Goal: Transaction & Acquisition: Purchase product/service

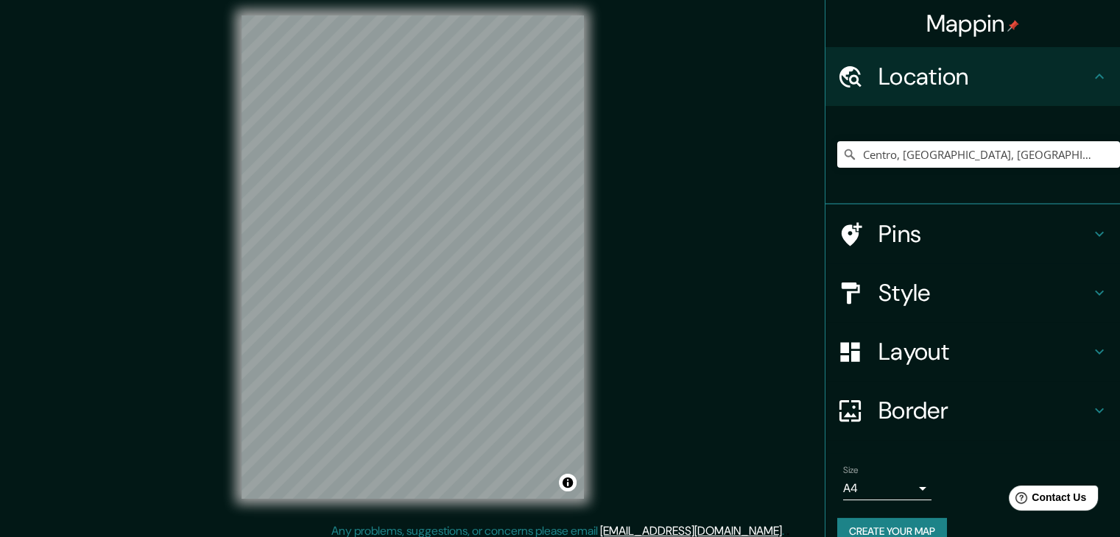
click at [1009, 293] on h4 "Style" at bounding box center [984, 292] width 212 height 29
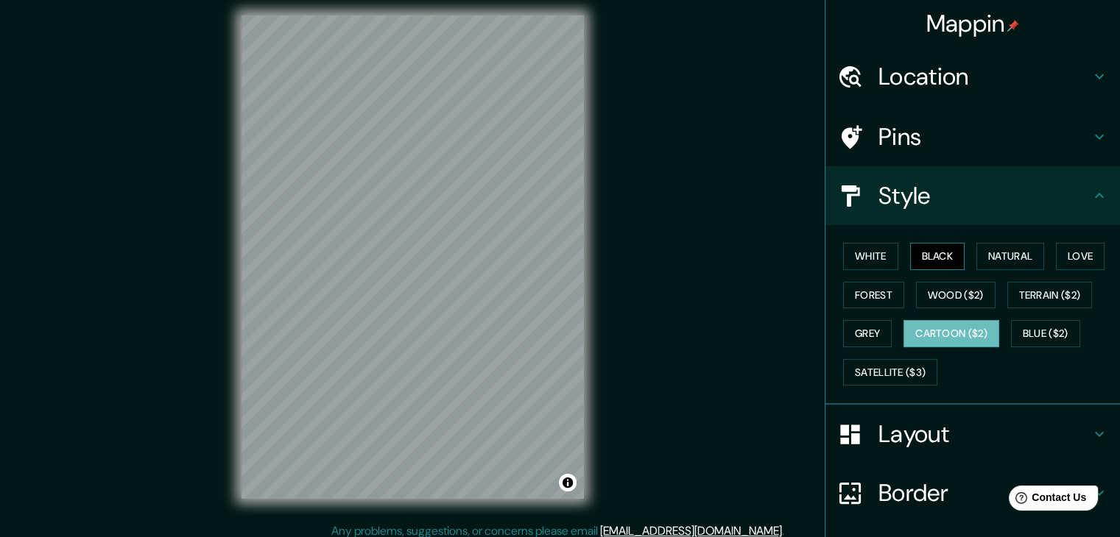
click at [925, 261] on button "Black" at bounding box center [937, 256] width 55 height 27
click at [844, 257] on button "White" at bounding box center [870, 256] width 55 height 27
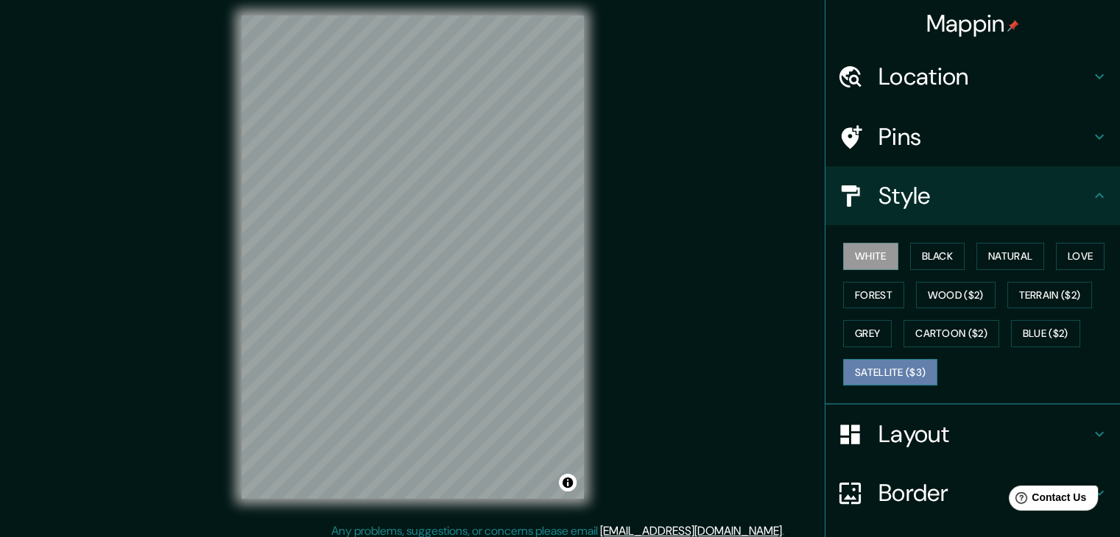
click at [910, 379] on button "Satellite ($3)" at bounding box center [890, 372] width 94 height 27
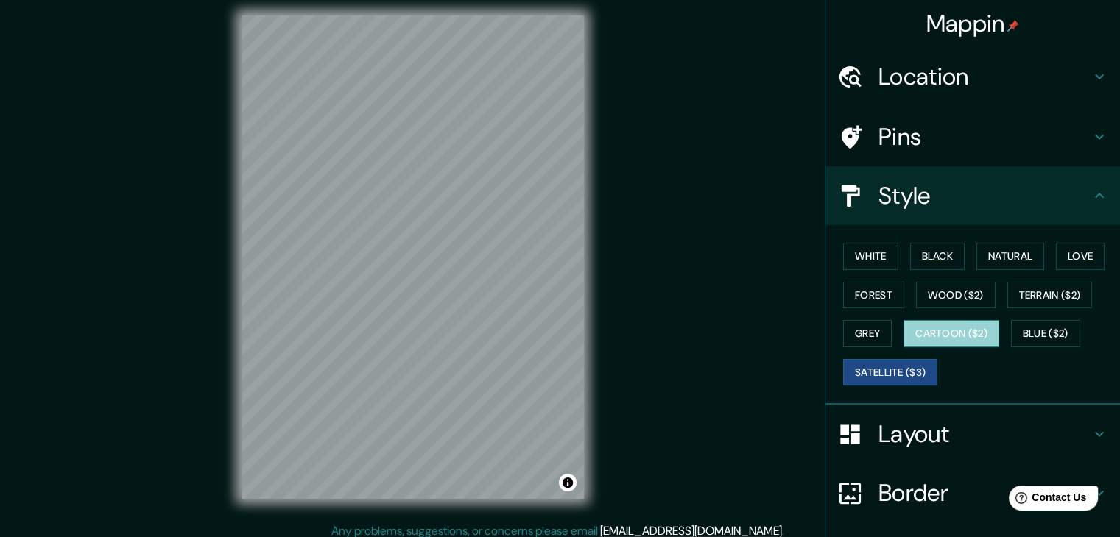
click at [972, 333] on button "Cartoon ($2)" at bounding box center [951, 333] width 96 height 27
click at [589, 51] on div "© Mapbox © OpenStreetMap Improve this map" at bounding box center [412, 257] width 389 height 531
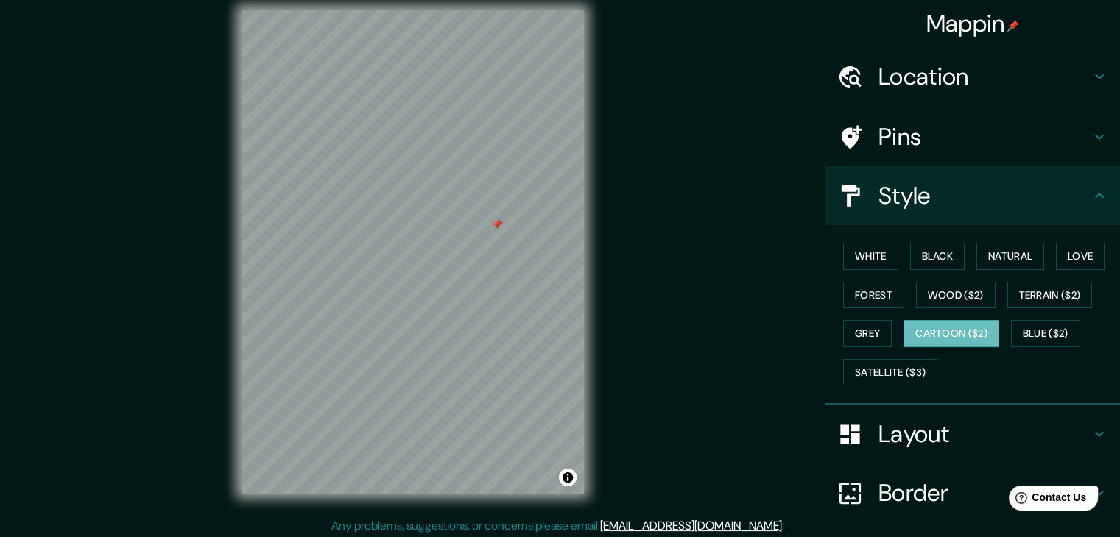
scroll to position [17, 0]
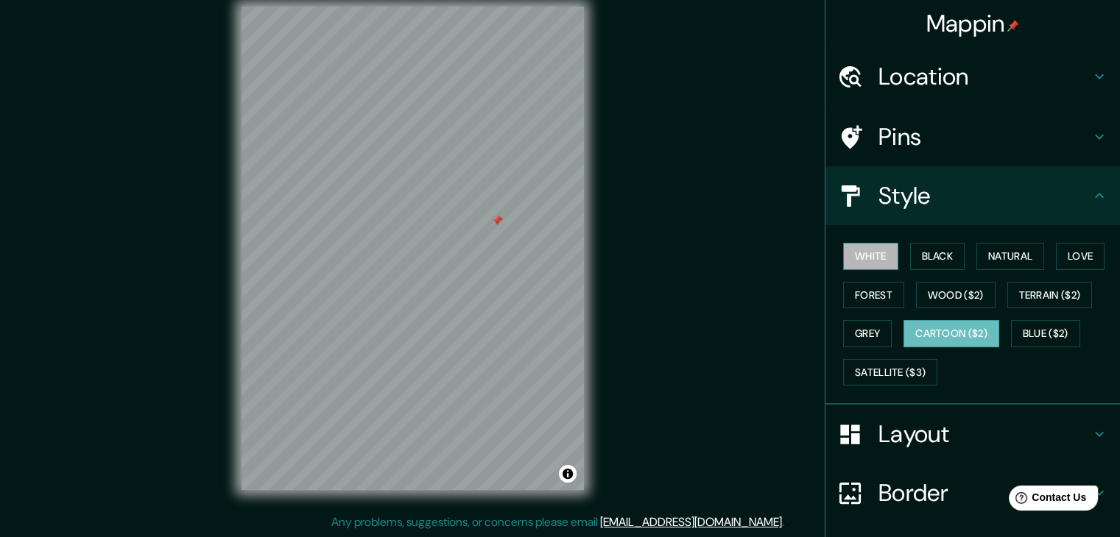
click at [884, 260] on button "White" at bounding box center [870, 256] width 55 height 27
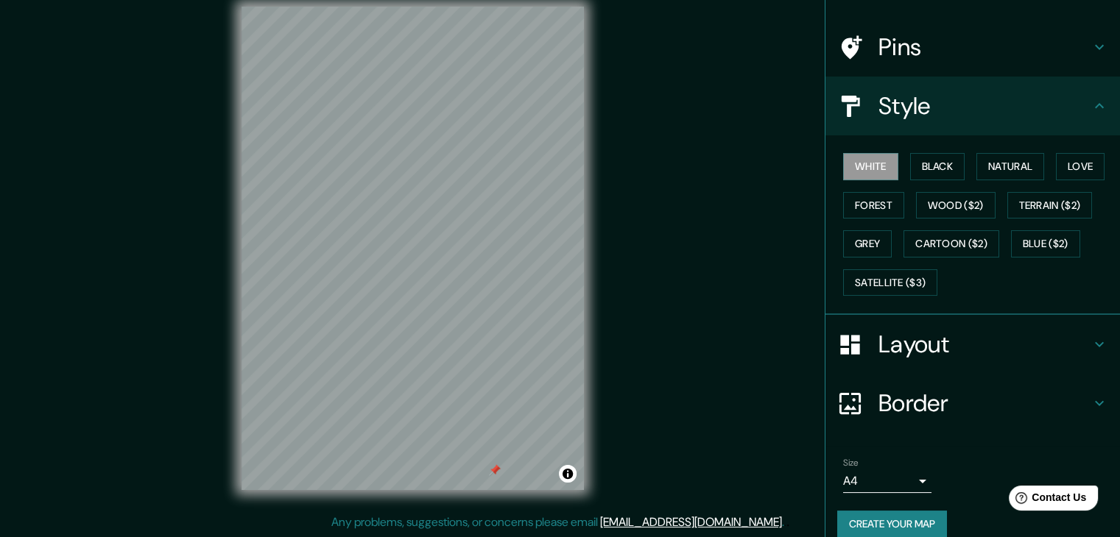
scroll to position [106, 0]
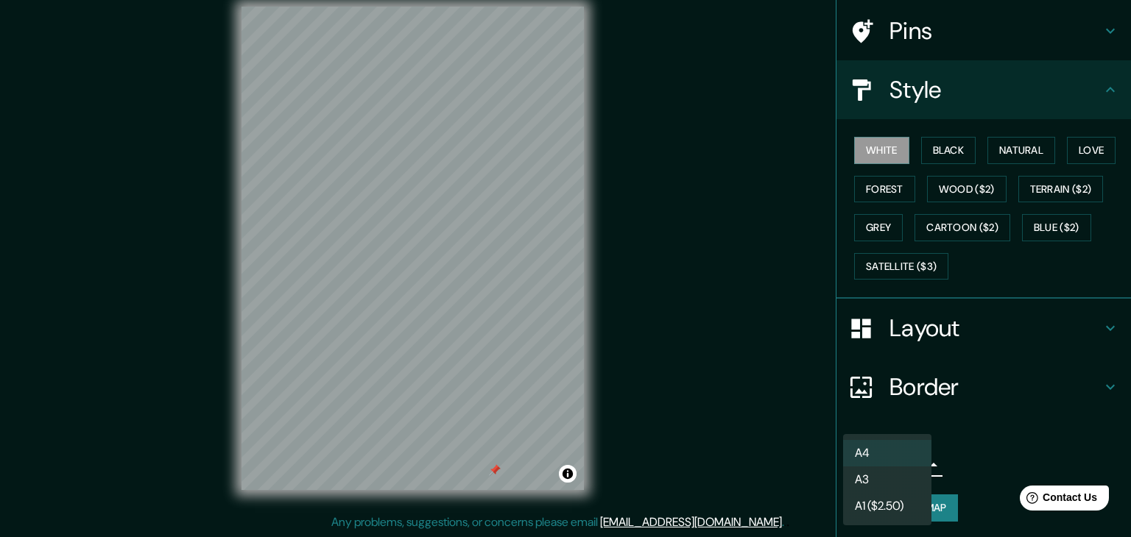
click at [875, 463] on body "Mappin Location [GEOGRAPHIC_DATA], [GEOGRAPHIC_DATA] Pins Style White Black Nat…" at bounding box center [565, 251] width 1131 height 537
click at [967, 451] on div at bounding box center [565, 268] width 1131 height 537
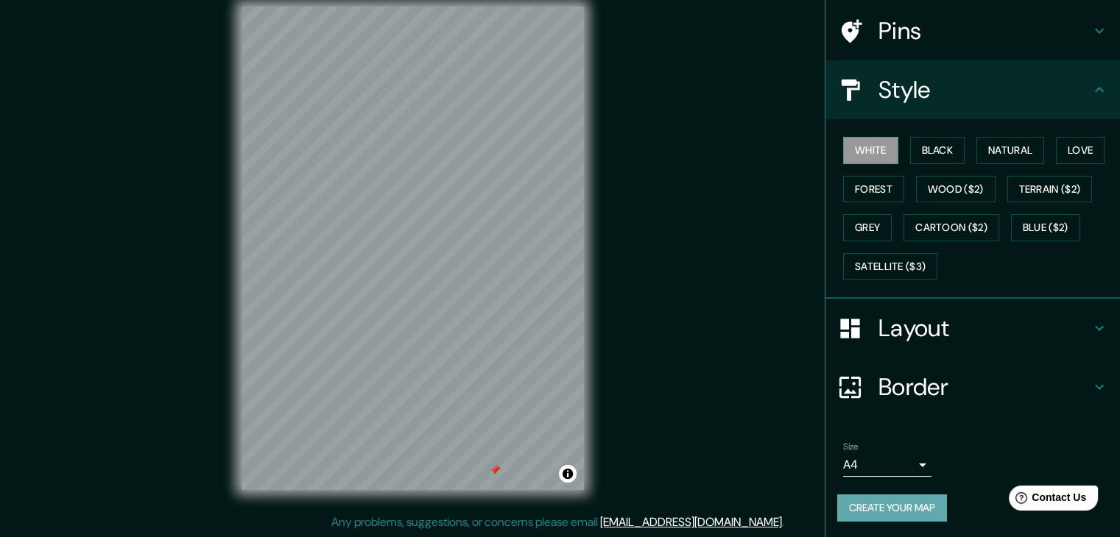
click at [919, 504] on button "Create your map" at bounding box center [892, 508] width 110 height 27
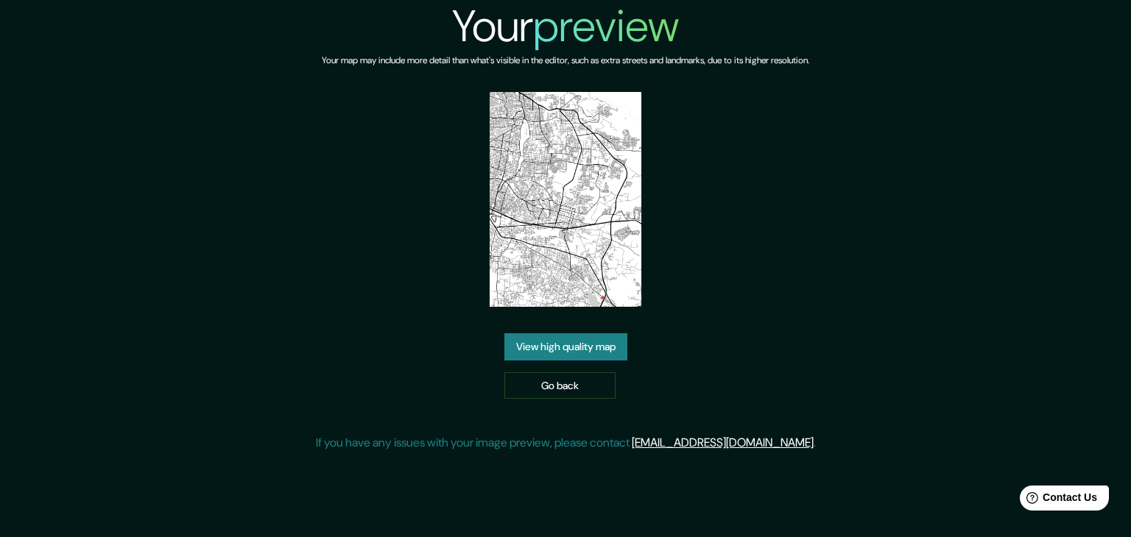
click at [591, 349] on link "View high quality map" at bounding box center [565, 346] width 123 height 27
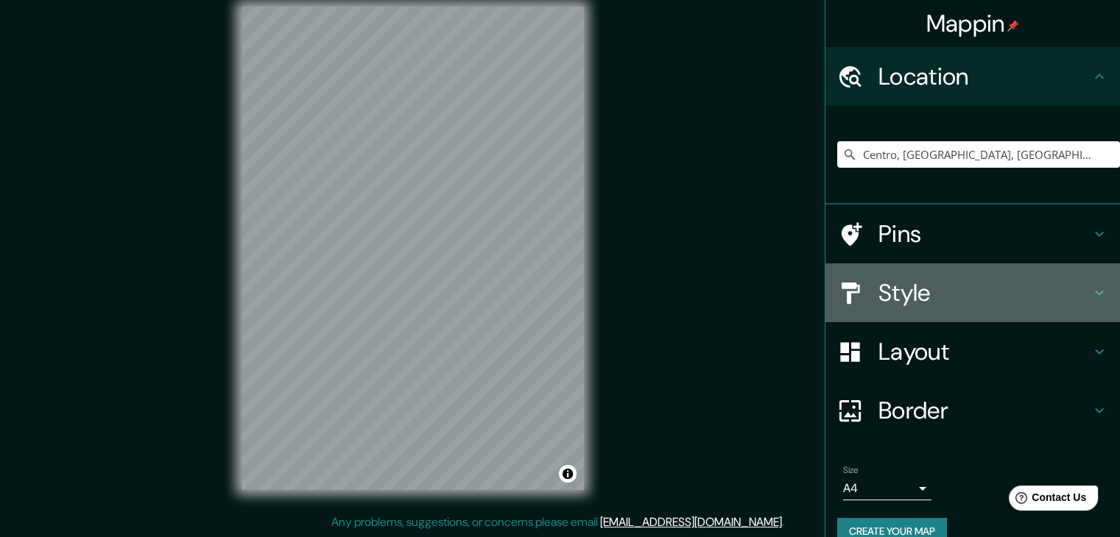
click at [942, 289] on h4 "Style" at bounding box center [984, 292] width 212 height 29
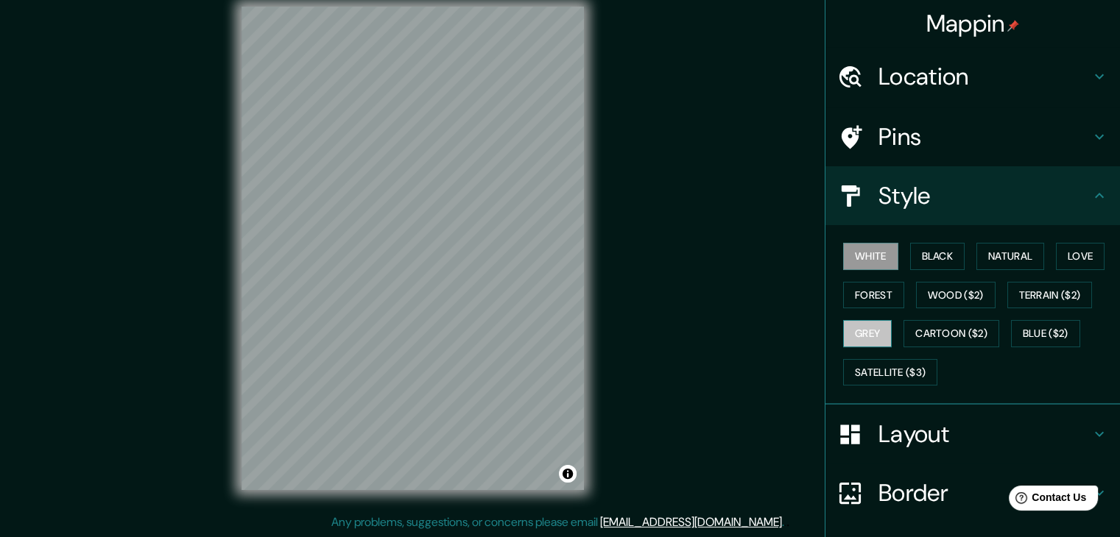
click at [876, 328] on button "Grey" at bounding box center [867, 333] width 49 height 27
click at [880, 300] on button "Forest" at bounding box center [873, 295] width 61 height 27
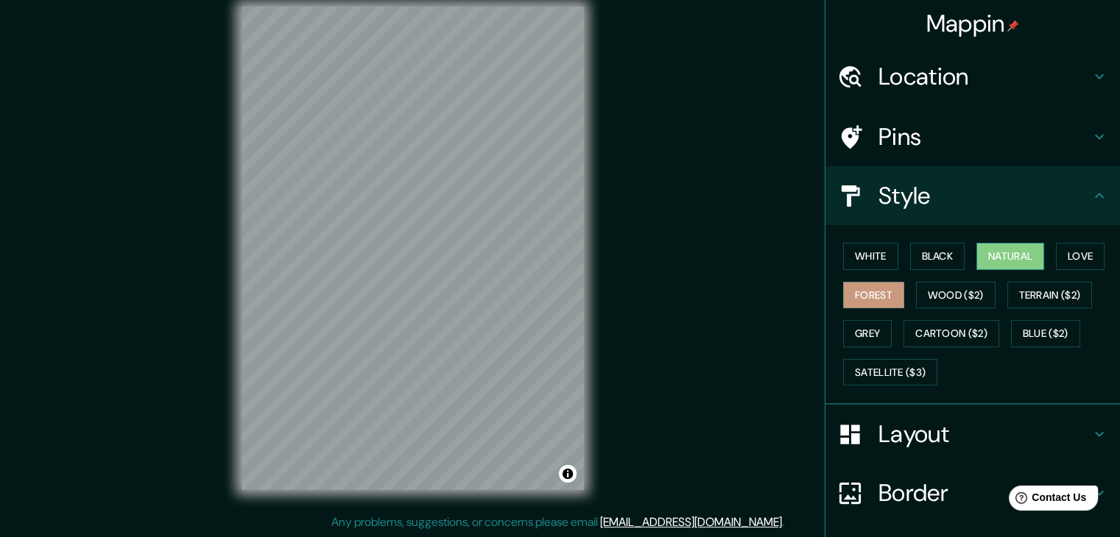
click at [999, 253] on button "Natural" at bounding box center [1010, 256] width 68 height 27
click at [949, 345] on button "Cartoon ($2)" at bounding box center [951, 333] width 96 height 27
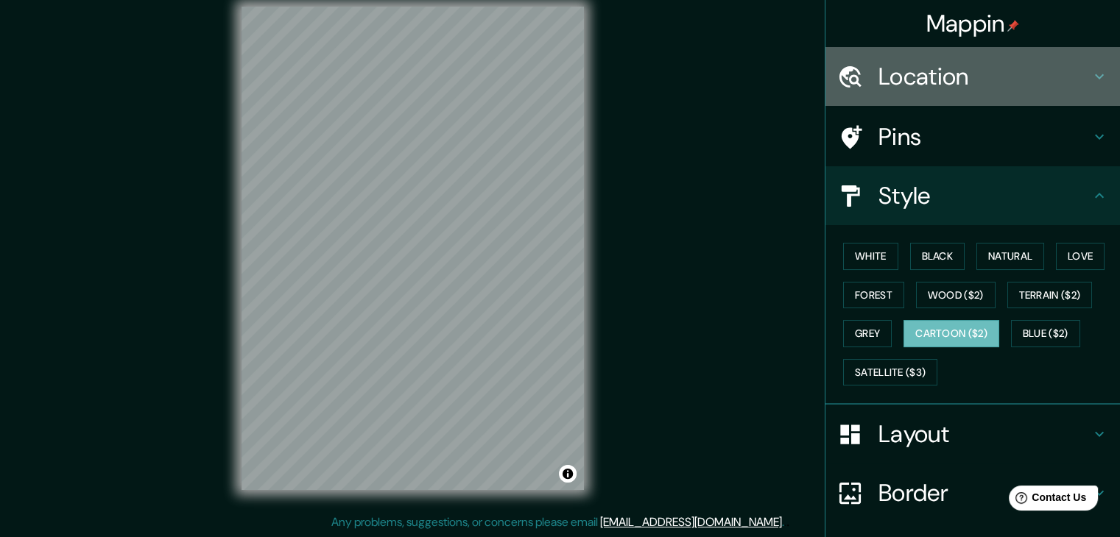
click at [925, 74] on h4 "Location" at bounding box center [984, 76] width 212 height 29
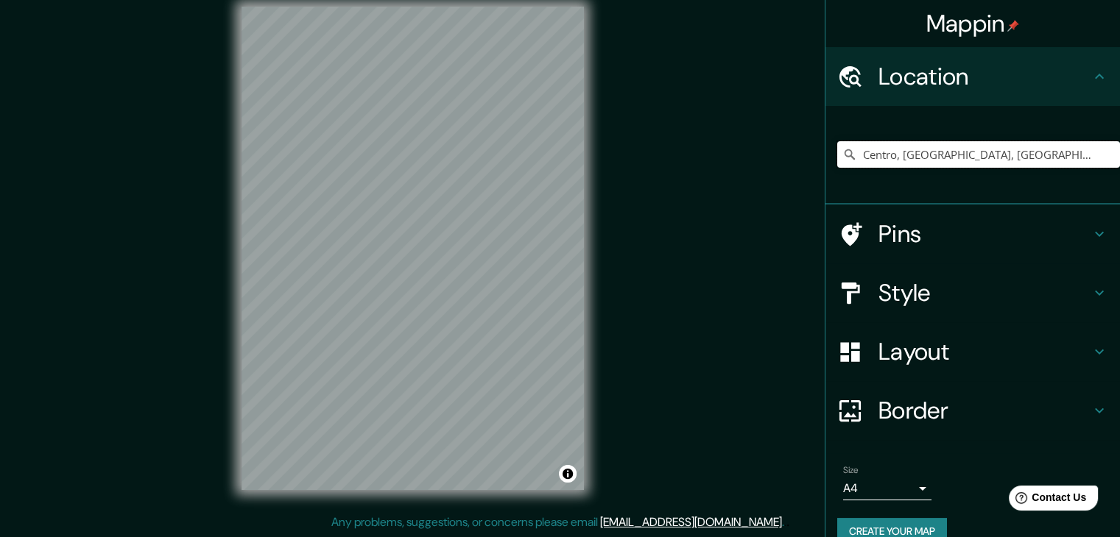
click at [933, 152] on input "Centro, [GEOGRAPHIC_DATA], [GEOGRAPHIC_DATA]" at bounding box center [978, 154] width 283 height 27
drag, startPoint x: 1001, startPoint y: 150, endPoint x: 829, endPoint y: 166, distance: 173.0
click at [837, 166] on input "Centro, [GEOGRAPHIC_DATA], [GEOGRAPHIC_DATA]" at bounding box center [978, 154] width 283 height 27
type input "México"
click at [585, 350] on div "© Mapbox © OpenStreetMap Improve this map" at bounding box center [412, 248] width 389 height 531
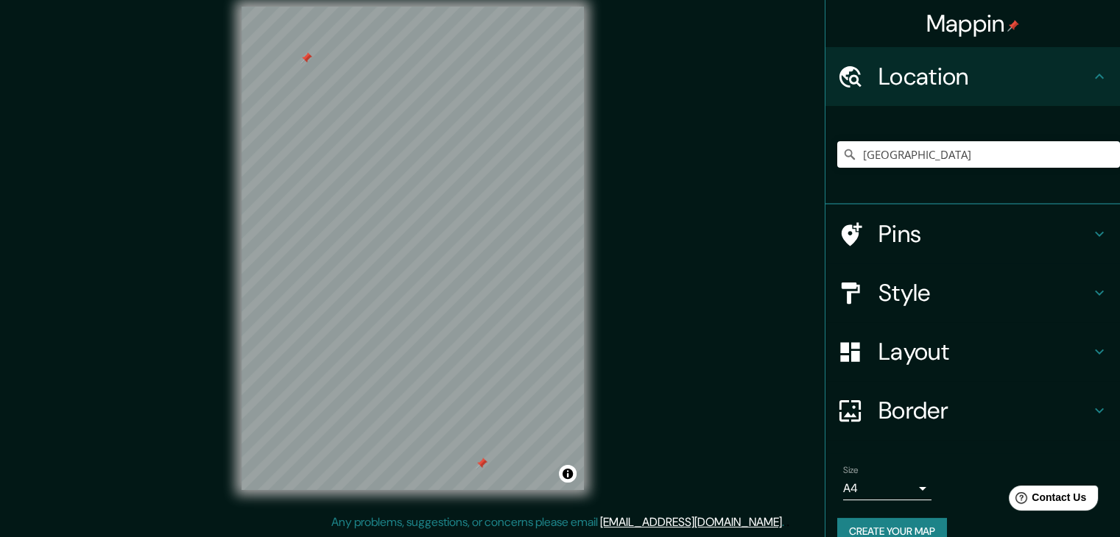
click at [894, 227] on h4 "Pins" at bounding box center [984, 233] width 212 height 29
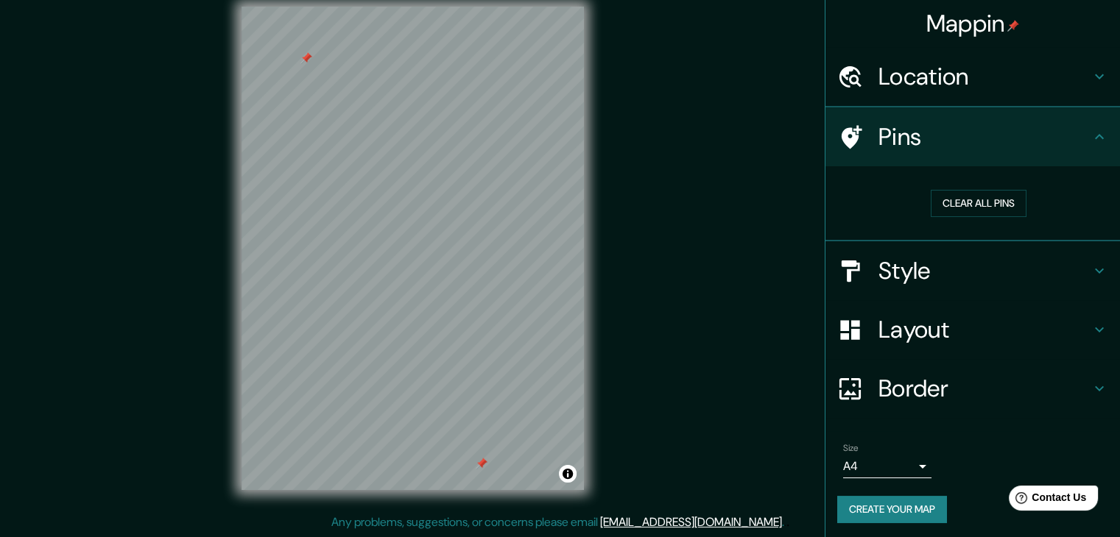
click at [901, 260] on h4 "Style" at bounding box center [984, 270] width 212 height 29
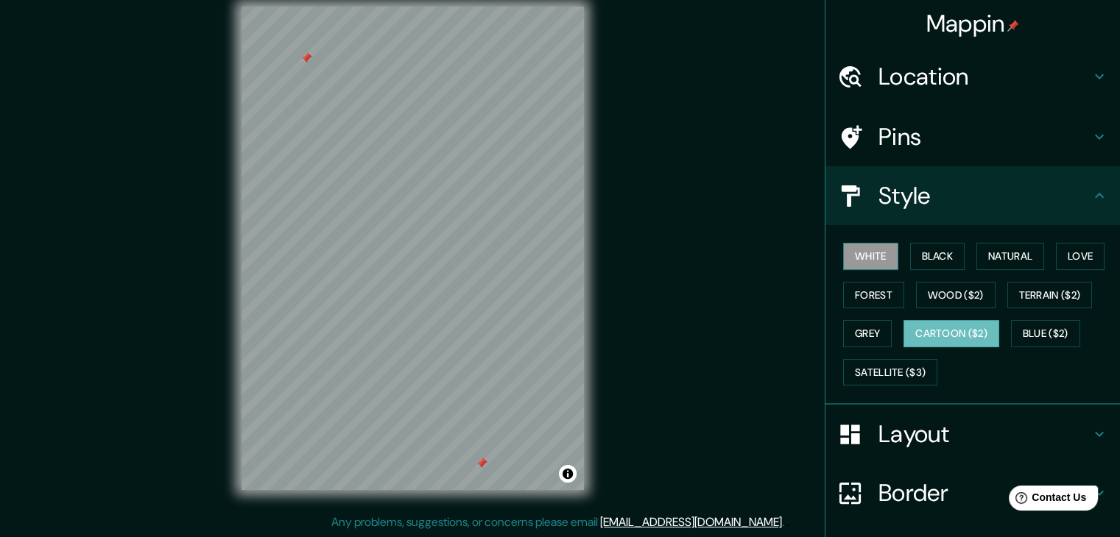
click at [863, 250] on button "White" at bounding box center [870, 256] width 55 height 27
click at [718, 222] on div "Mappin Location México México México La Pampanga, Filipinas Mexico Misuri, Esta…" at bounding box center [560, 260] width 1120 height 554
click at [962, 333] on button "Cartoon ($2)" at bounding box center [951, 333] width 96 height 27
click at [858, 250] on button "White" at bounding box center [870, 256] width 55 height 27
click at [312, 94] on div at bounding box center [309, 91] width 12 height 12
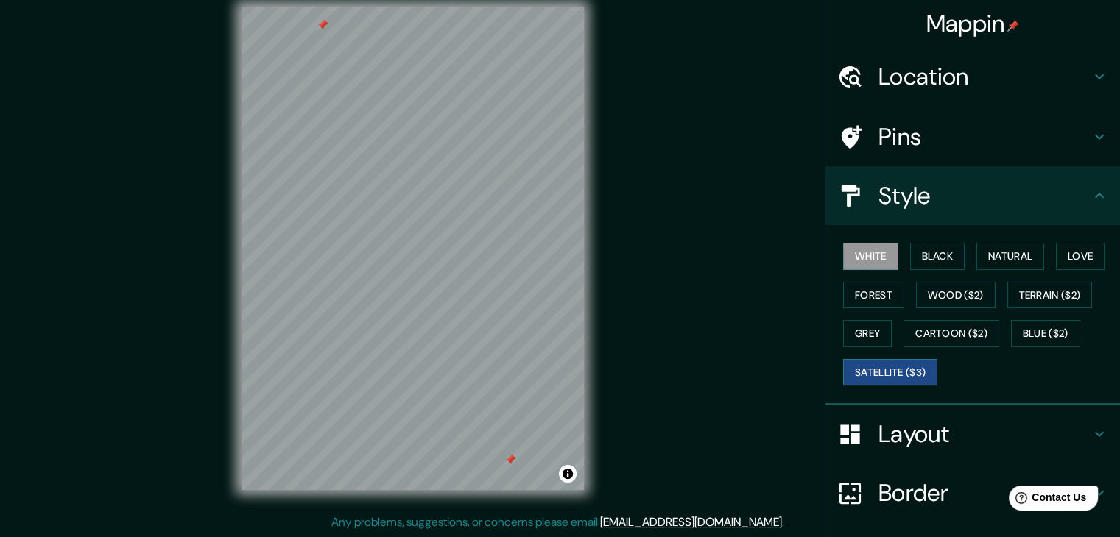
click at [889, 370] on button "Satellite ($3)" at bounding box center [890, 372] width 94 height 27
click at [939, 328] on button "Cartoon ($2)" at bounding box center [951, 333] width 96 height 27
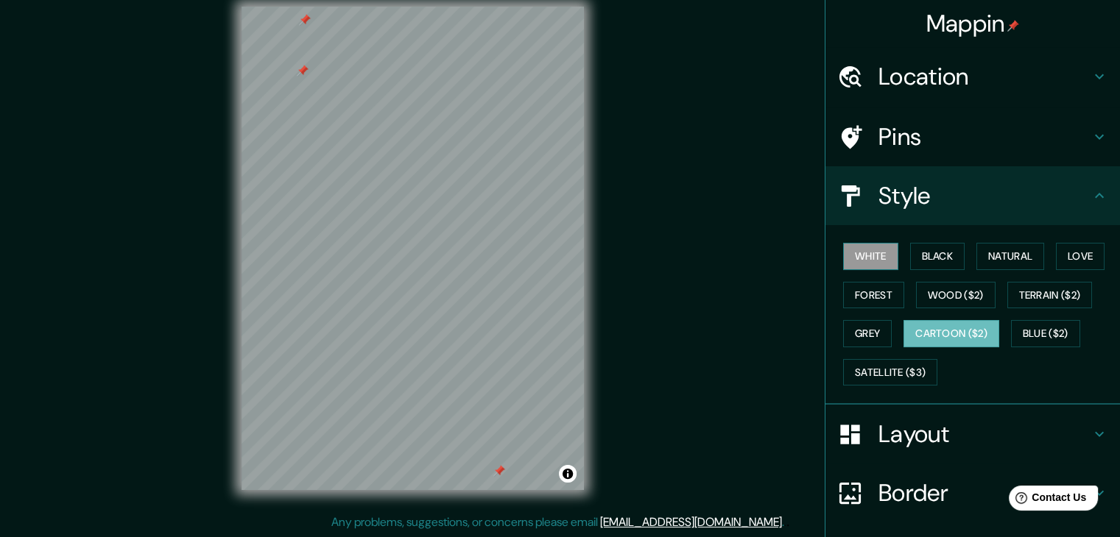
click at [869, 252] on button "White" at bounding box center [870, 256] width 55 height 27
click at [299, 72] on div at bounding box center [303, 71] width 12 height 12
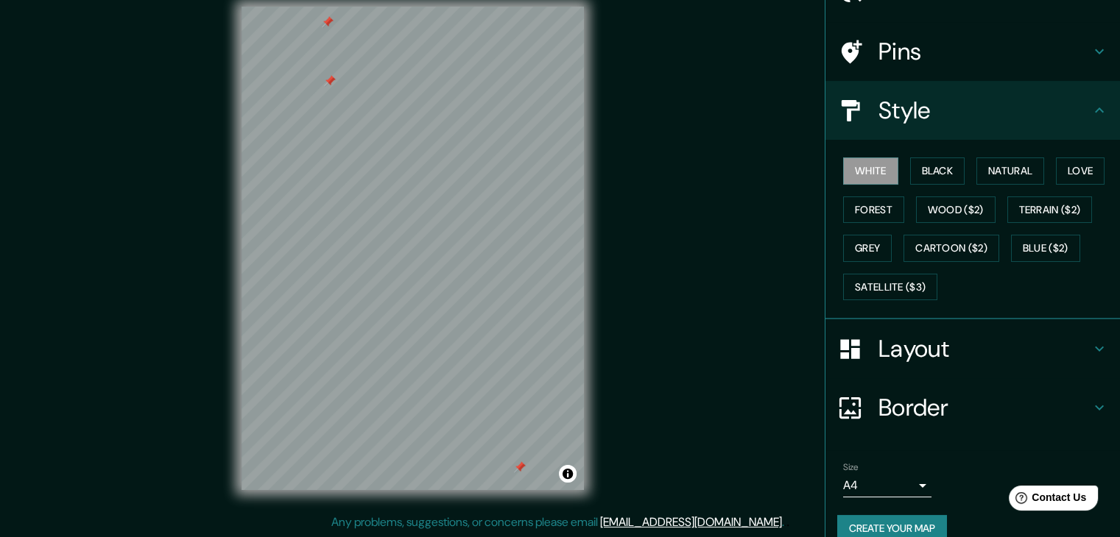
scroll to position [106, 0]
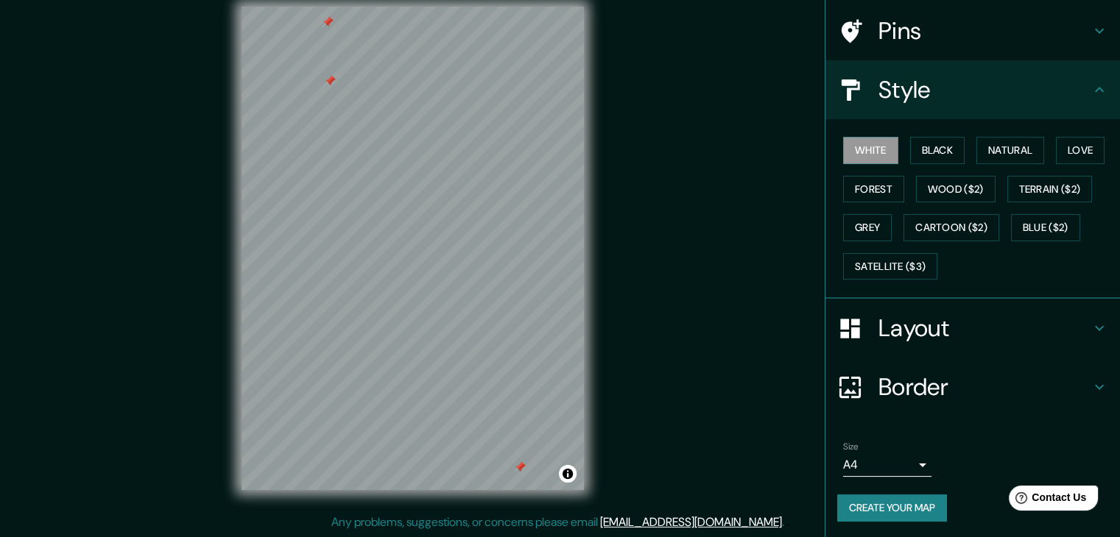
click at [914, 503] on button "Create your map" at bounding box center [892, 508] width 110 height 27
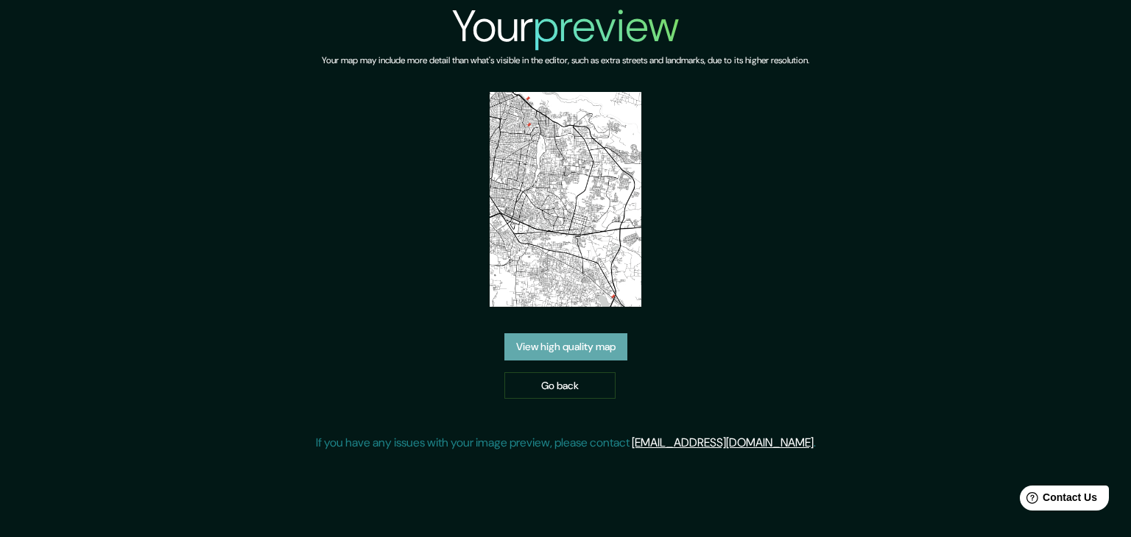
click at [586, 344] on link "View high quality map" at bounding box center [565, 346] width 123 height 27
